Goal: Task Accomplishment & Management: Use online tool/utility

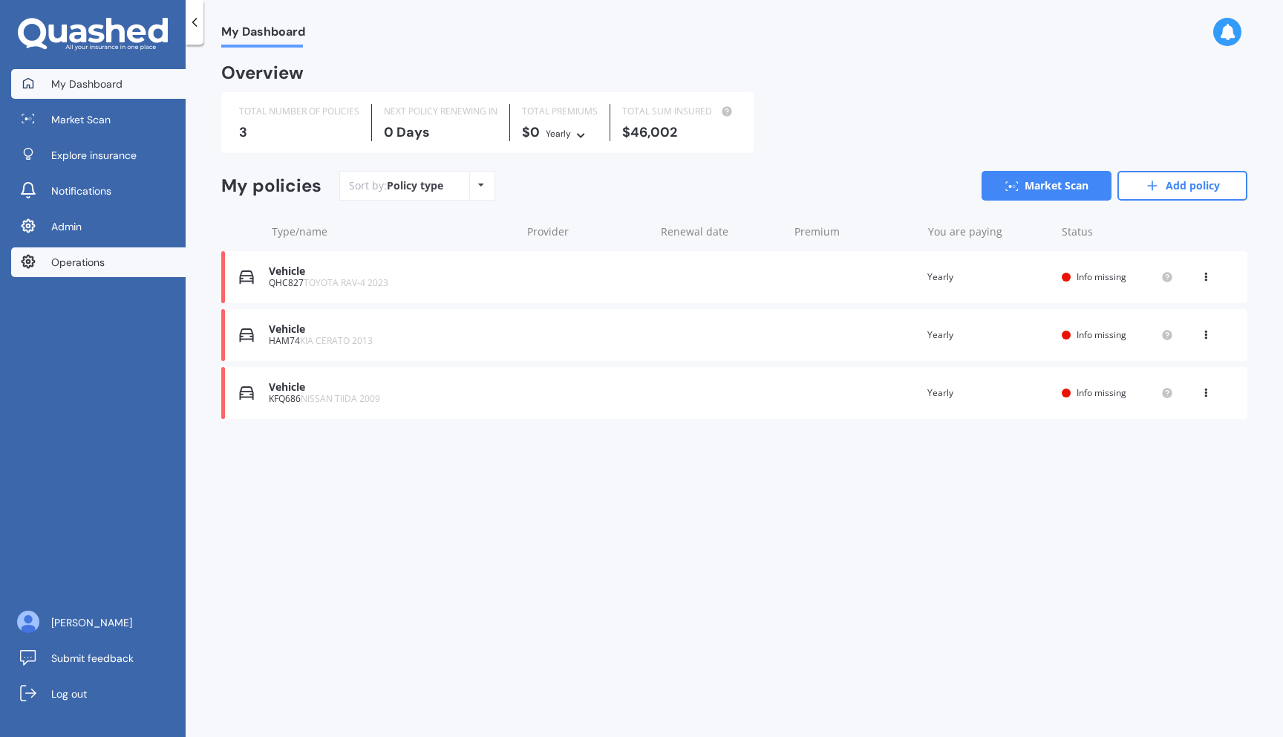
click at [95, 261] on span "Operations" at bounding box center [77, 262] width 53 height 15
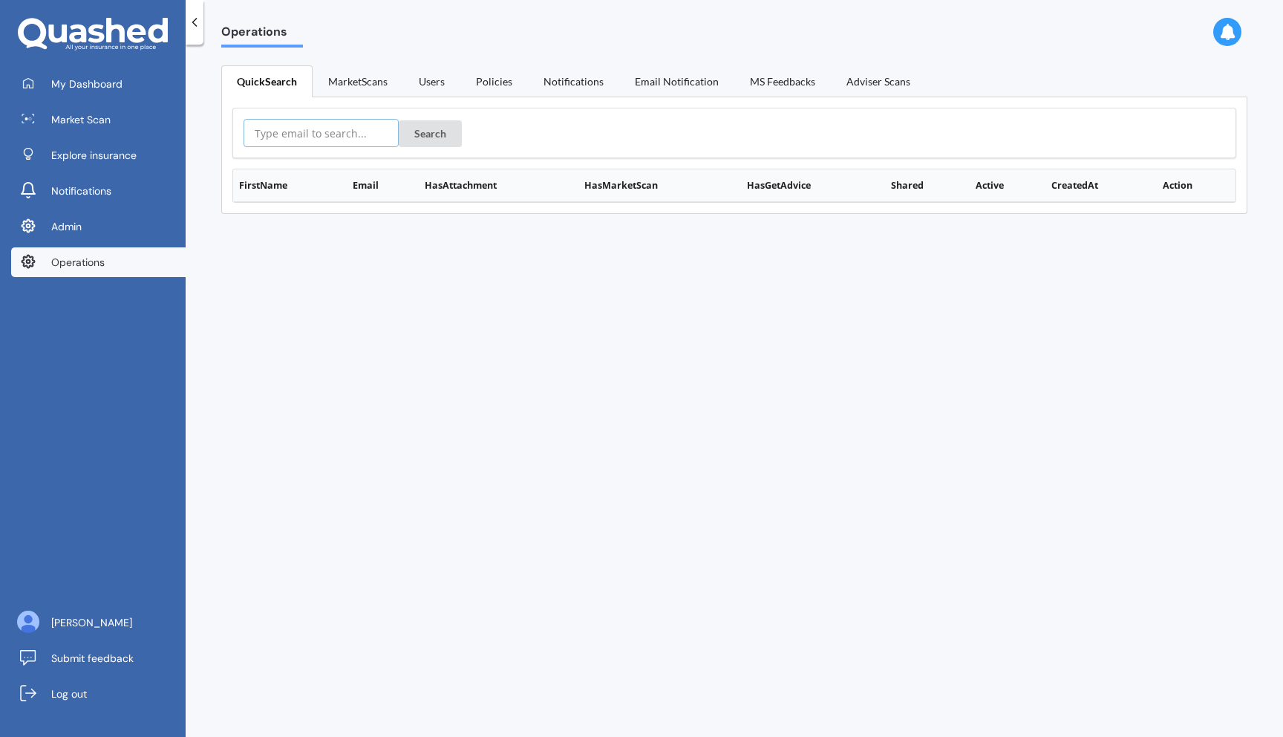
click at [295, 134] on input "text" at bounding box center [321, 133] width 155 height 28
paste input "[DOMAIN_NAME][EMAIL_ADDRESS][DOMAIN_NAME]"
type input "[DOMAIN_NAME][EMAIL_ADDRESS][DOMAIN_NAME]"
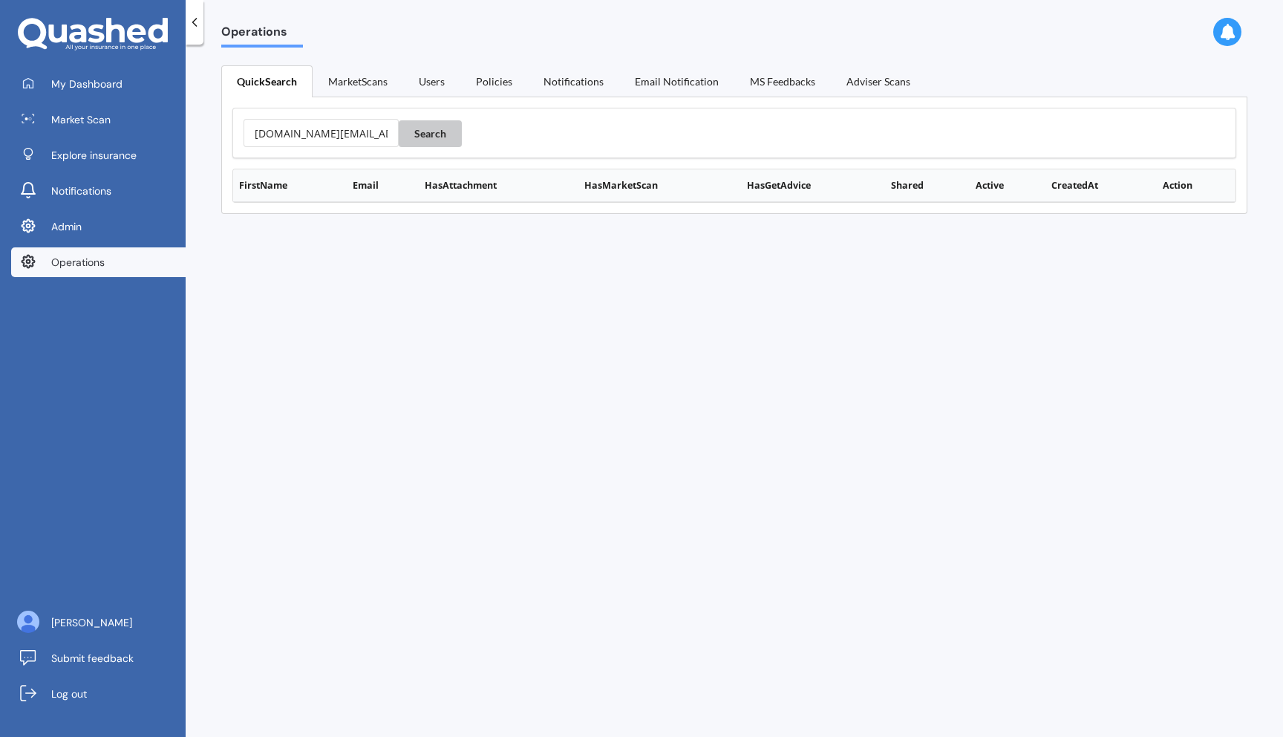
click at [416, 138] on button "Search" at bounding box center [430, 133] width 63 height 27
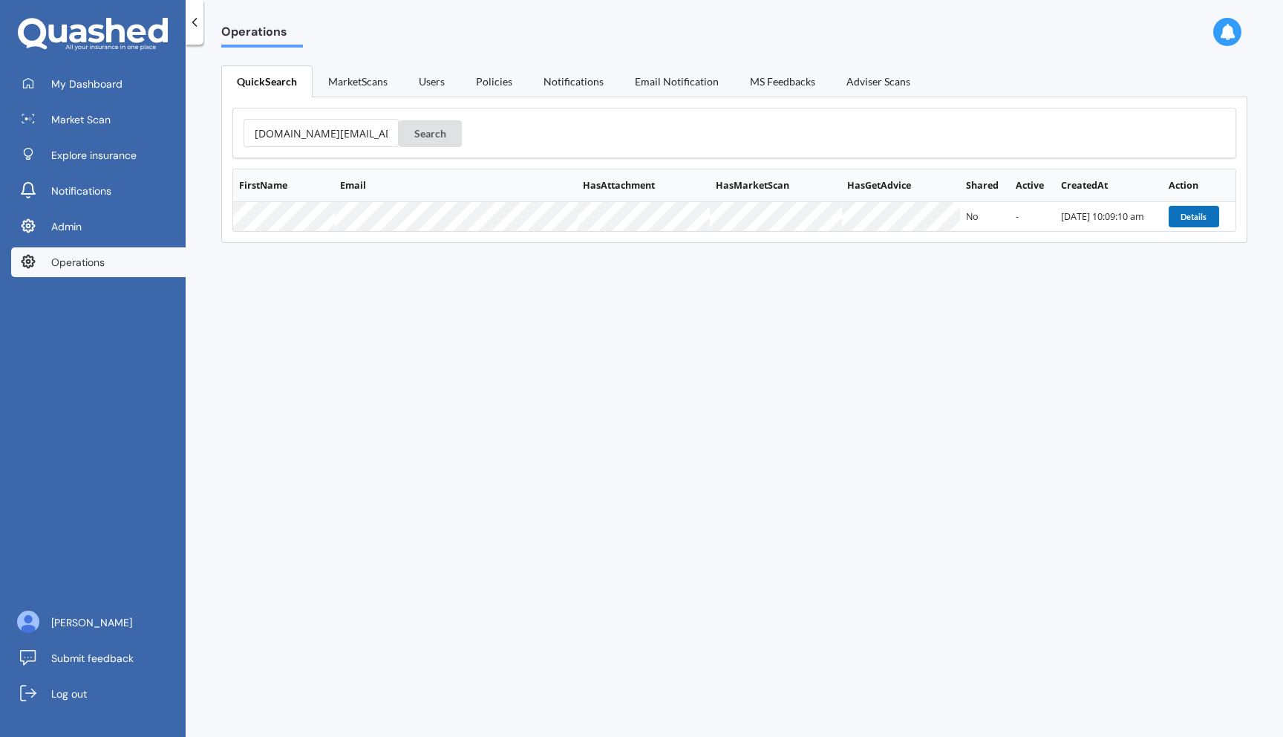
click at [1176, 222] on button "Details" at bounding box center [1194, 216] width 51 height 21
click at [411, 144] on button "Search" at bounding box center [430, 133] width 63 height 27
